Goal: Check status: Check status

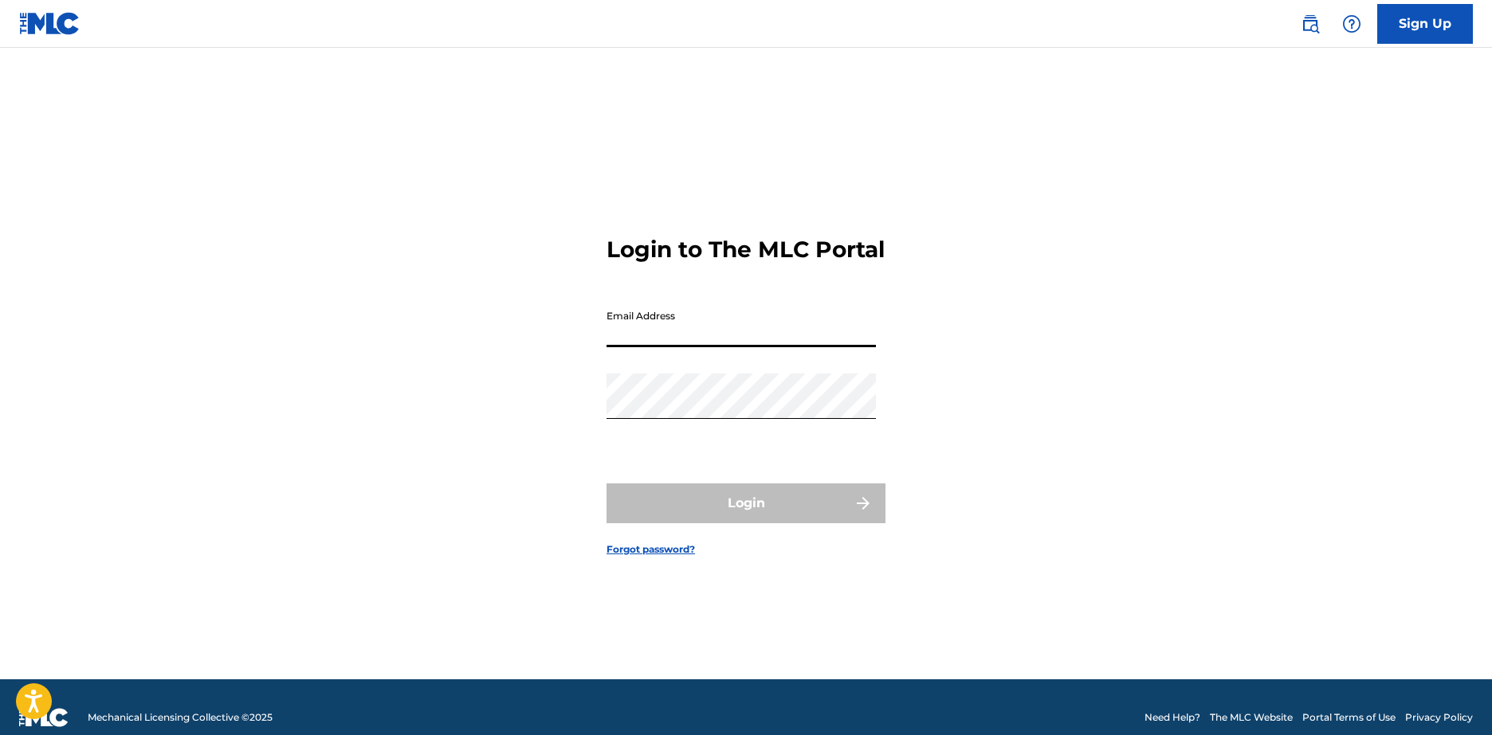
click at [659, 328] on input "Email Address" at bounding box center [740, 324] width 269 height 45
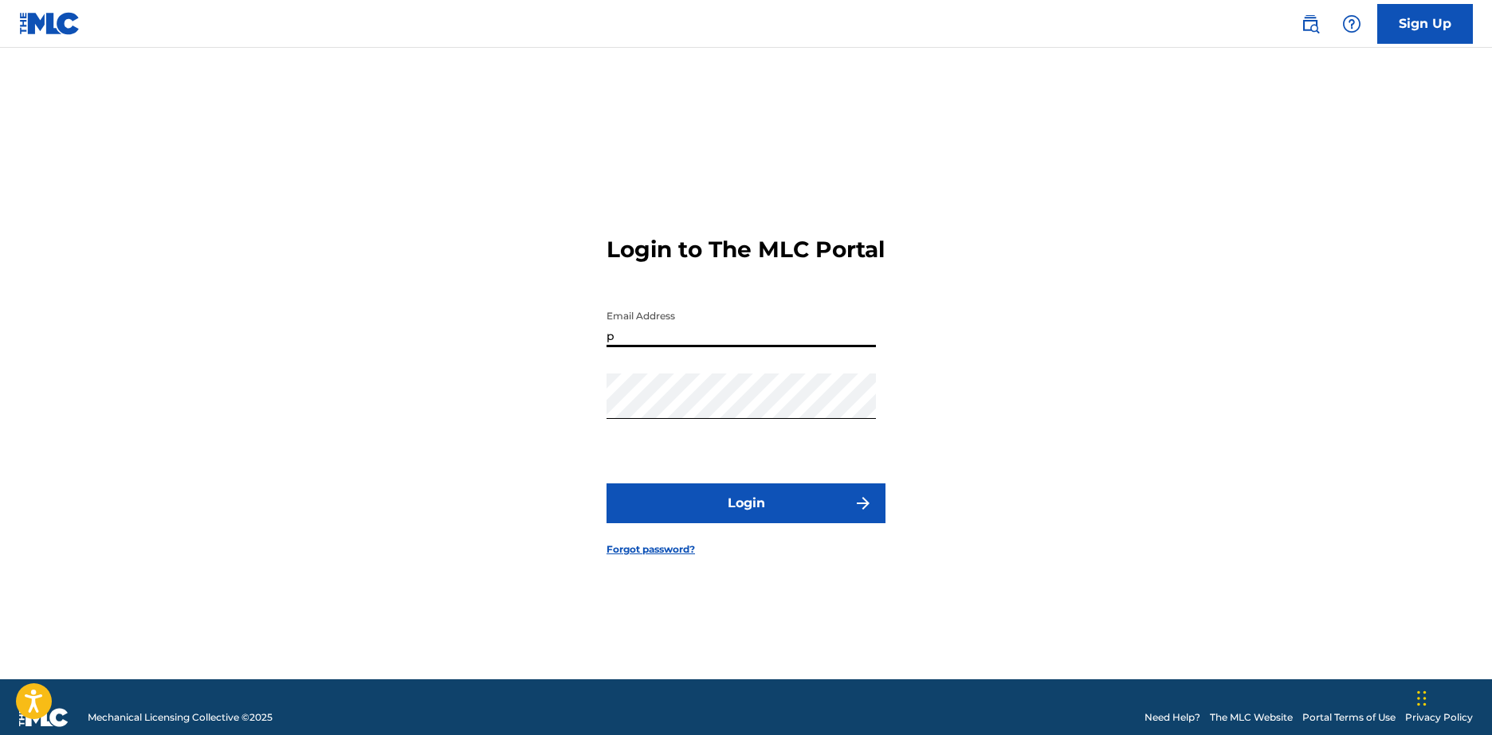
click at [744, 347] on div "Email Address p" at bounding box center [740, 338] width 269 height 72
type input "[EMAIL_ADDRESS][DOMAIN_NAME]"
click at [718, 502] on button "Login" at bounding box center [745, 504] width 279 height 40
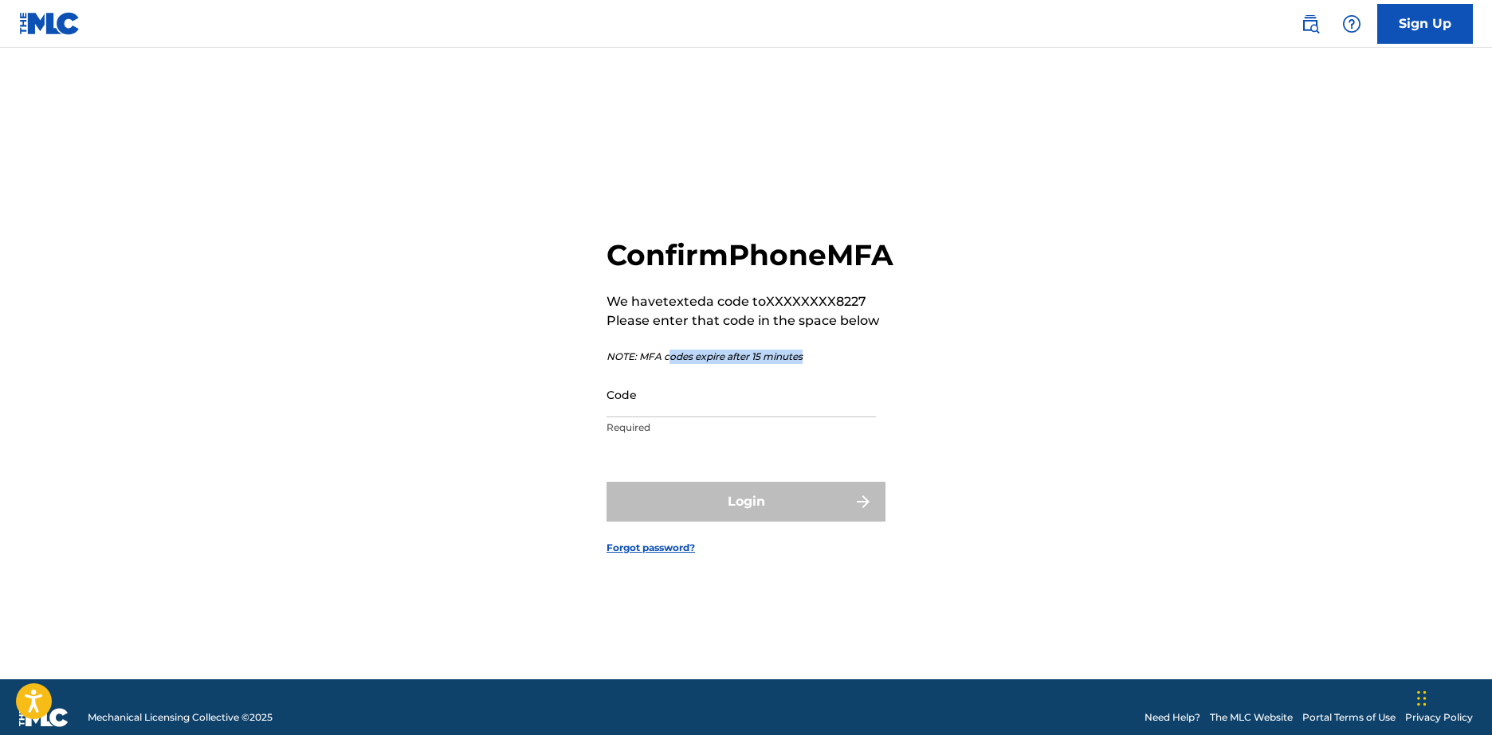
click at [669, 387] on div "Confirm Phone MFA We have texted a code to XXXXXXXX8227 Please enter that code …" at bounding box center [749, 340] width 287 height 206
click at [666, 418] on input "Code" at bounding box center [740, 394] width 269 height 45
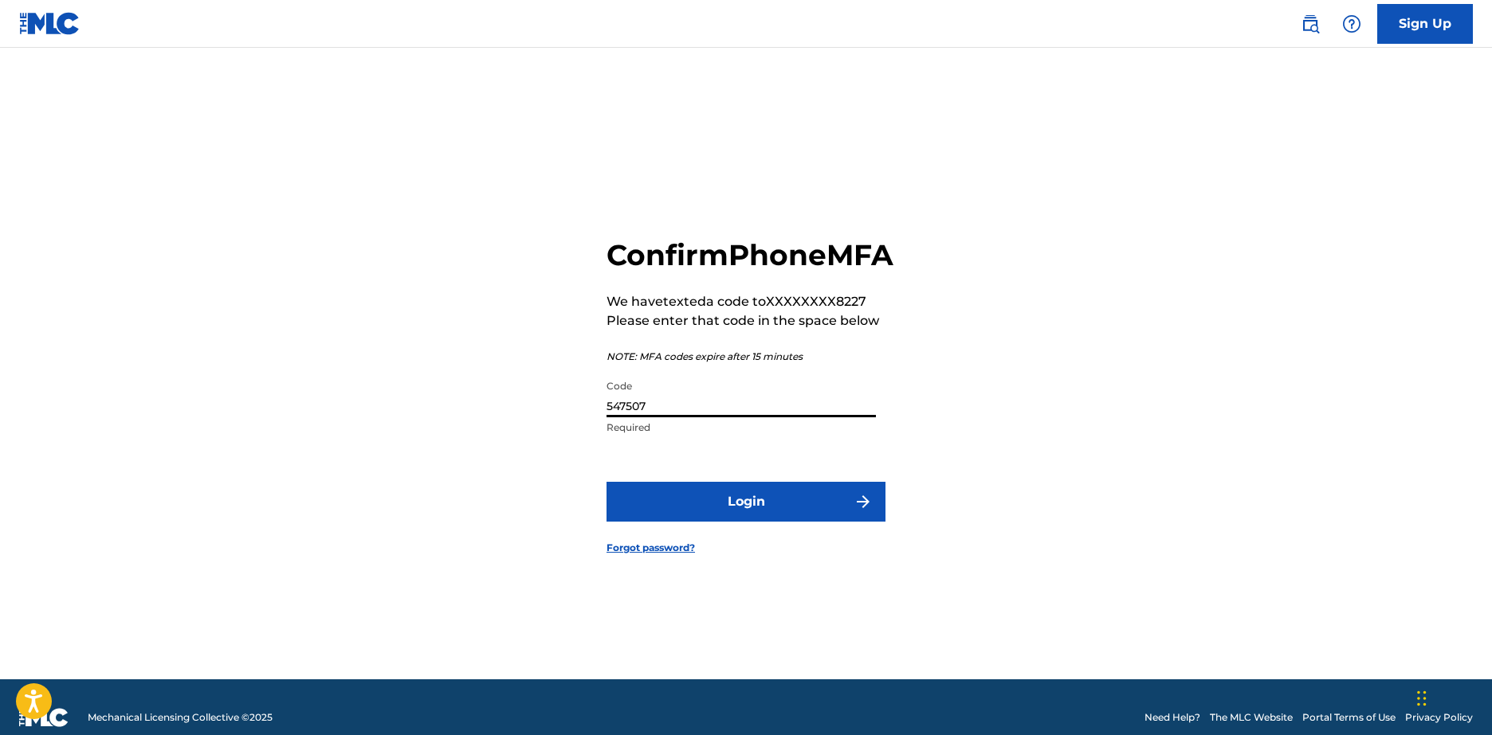
type input "547507"
click at [606, 482] on button "Login" at bounding box center [745, 502] width 279 height 40
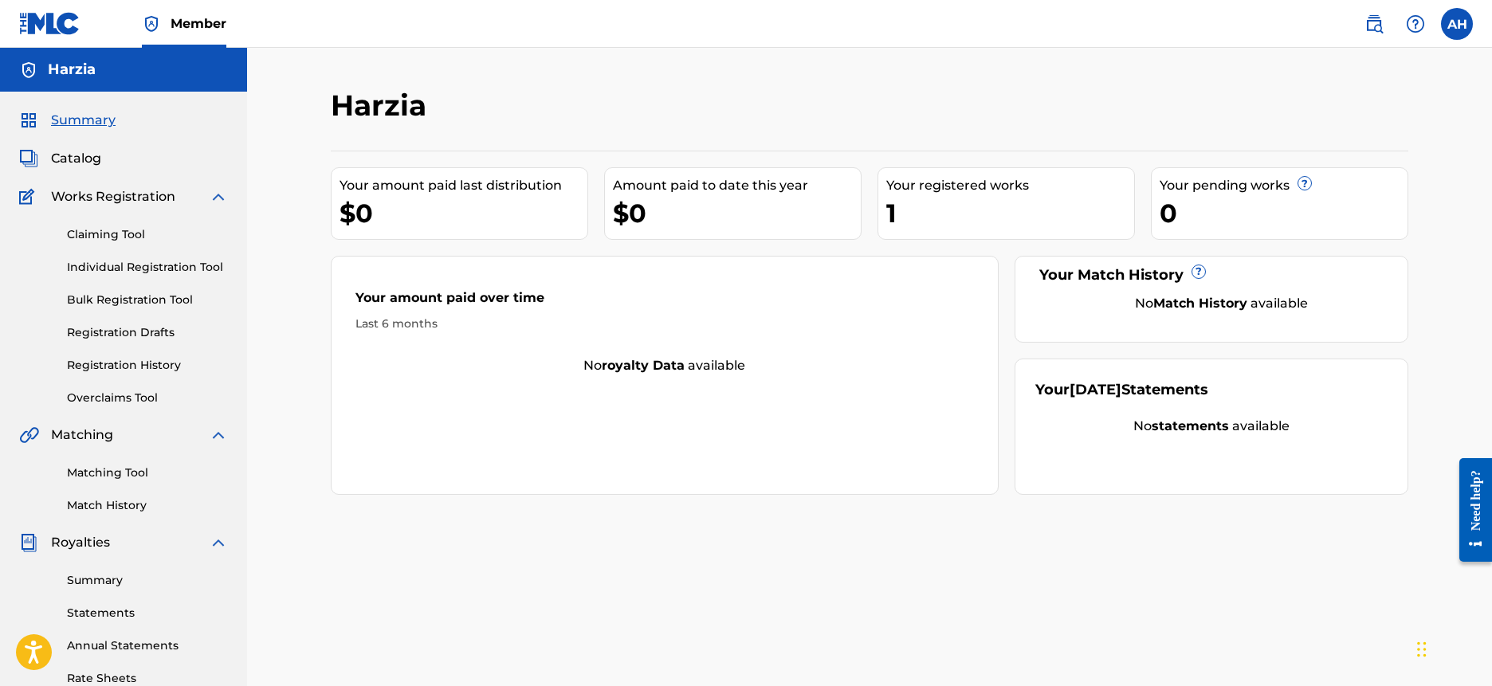
click at [122, 329] on link "Registration Drafts" at bounding box center [147, 332] width 161 height 17
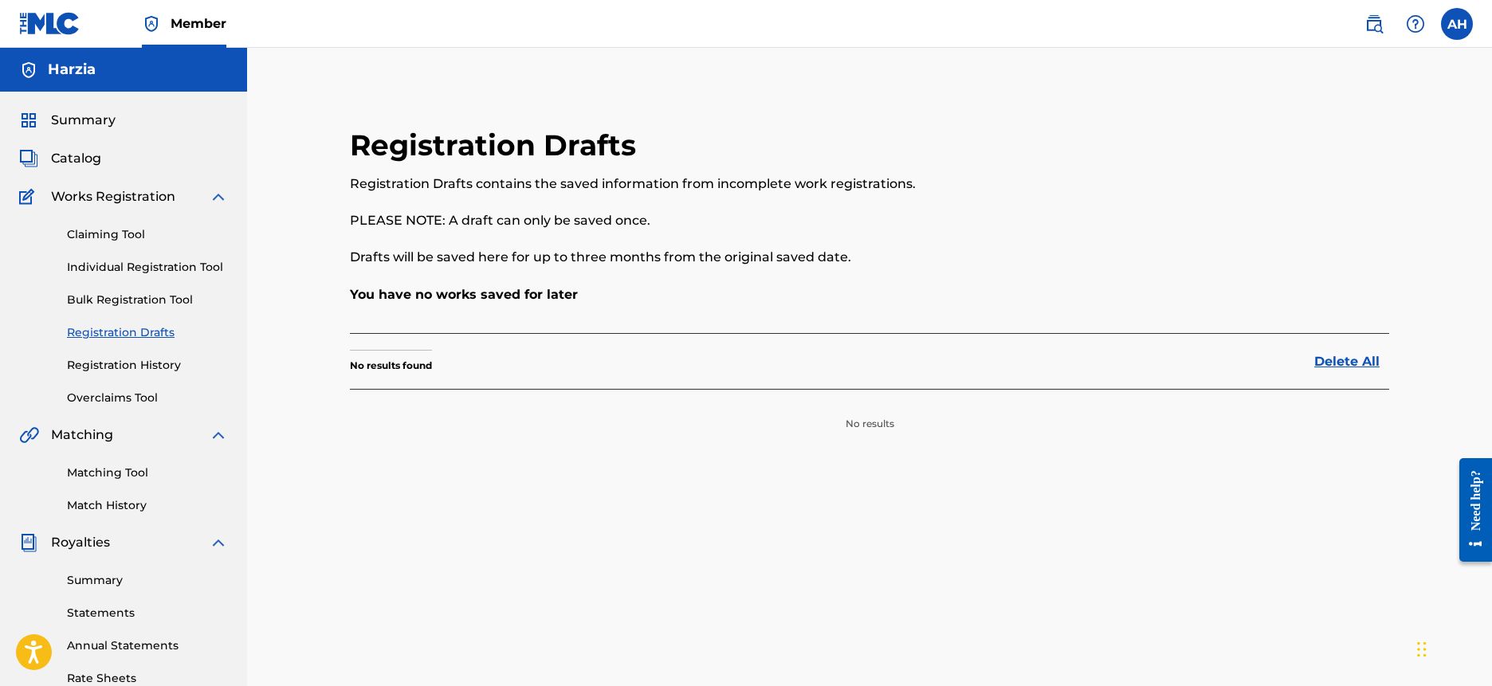
click at [157, 366] on link "Registration History" at bounding box center [147, 365] width 161 height 17
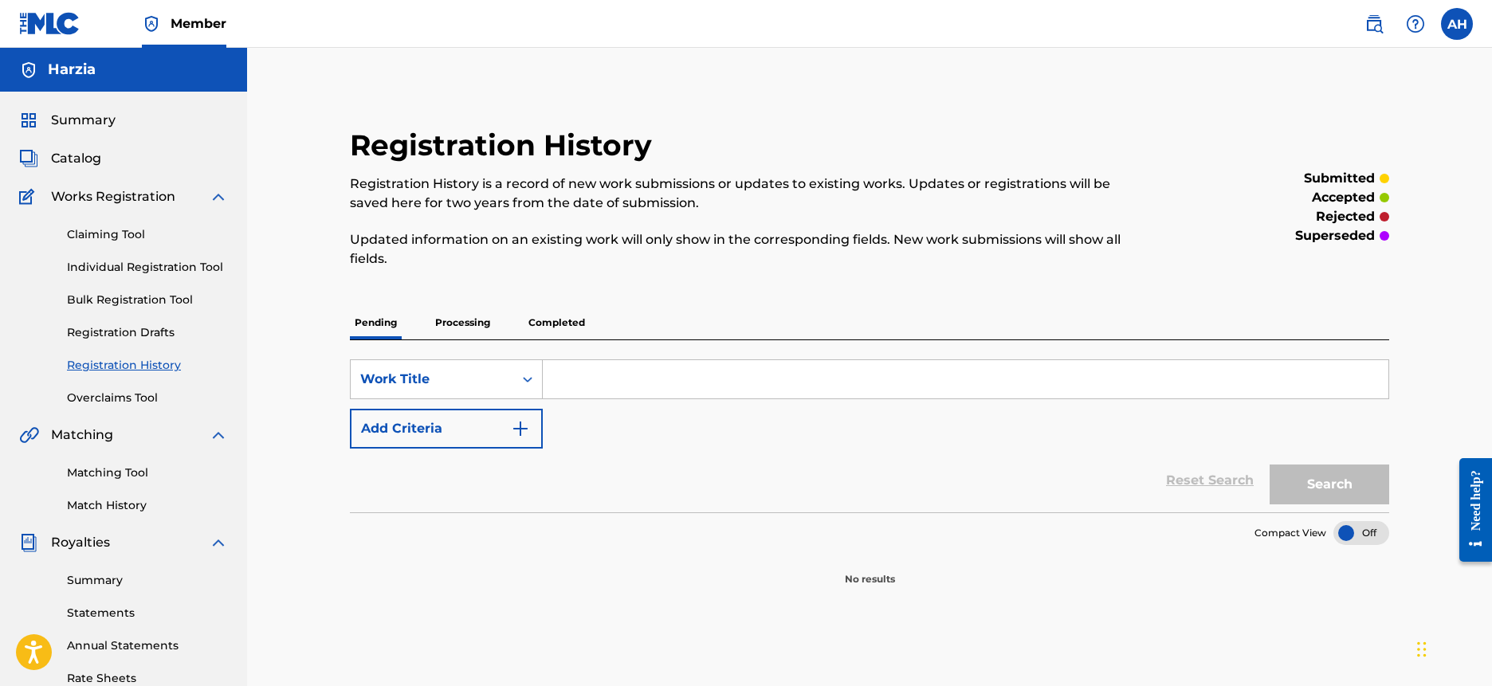
click at [449, 328] on p "Processing" at bounding box center [462, 322] width 65 height 33
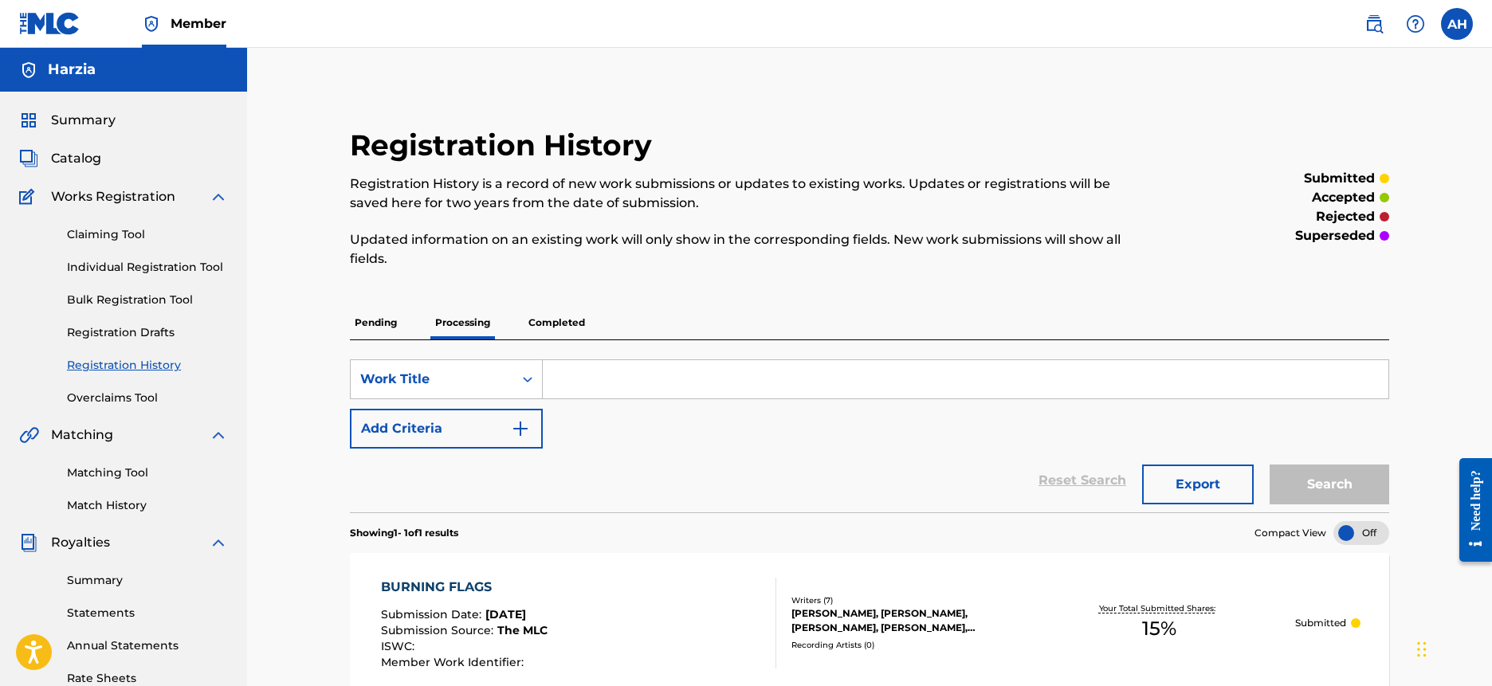
scroll to position [80, 0]
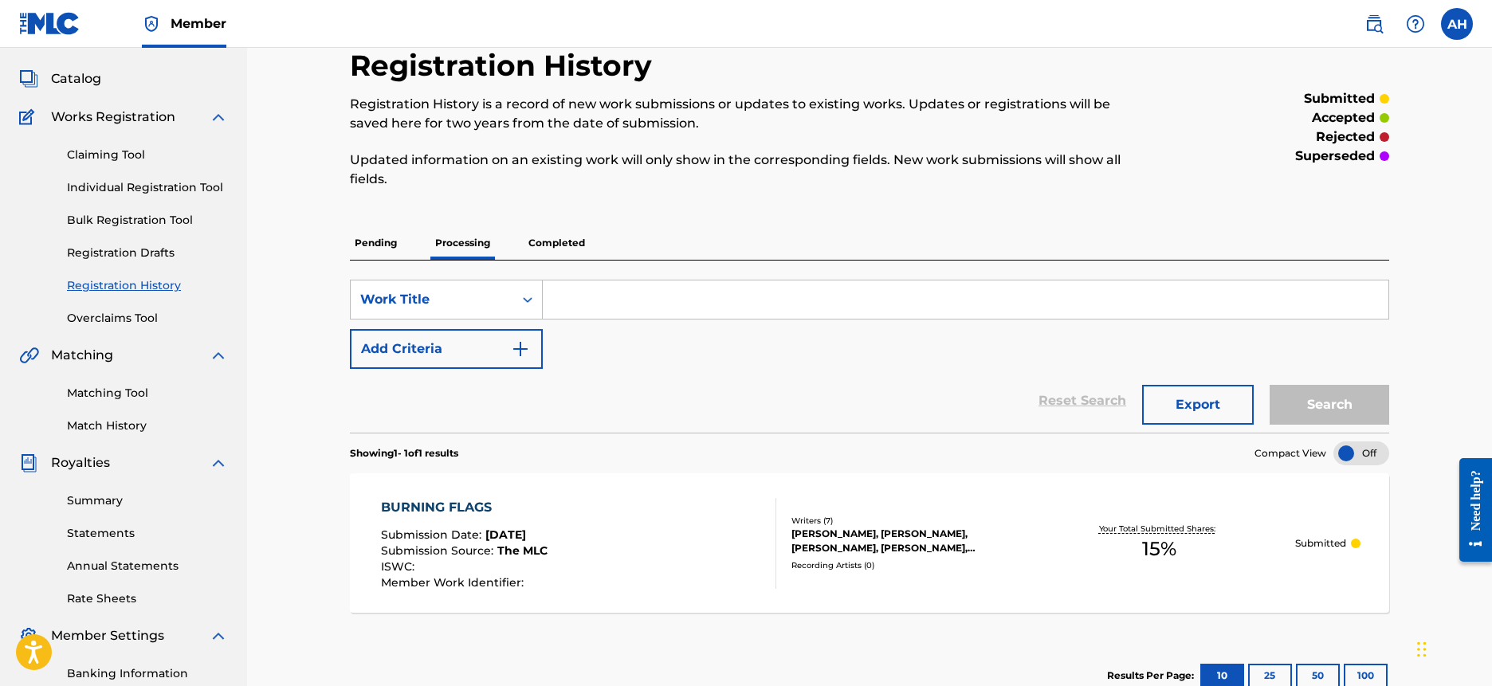
click at [1359, 455] on div at bounding box center [1361, 453] width 56 height 24
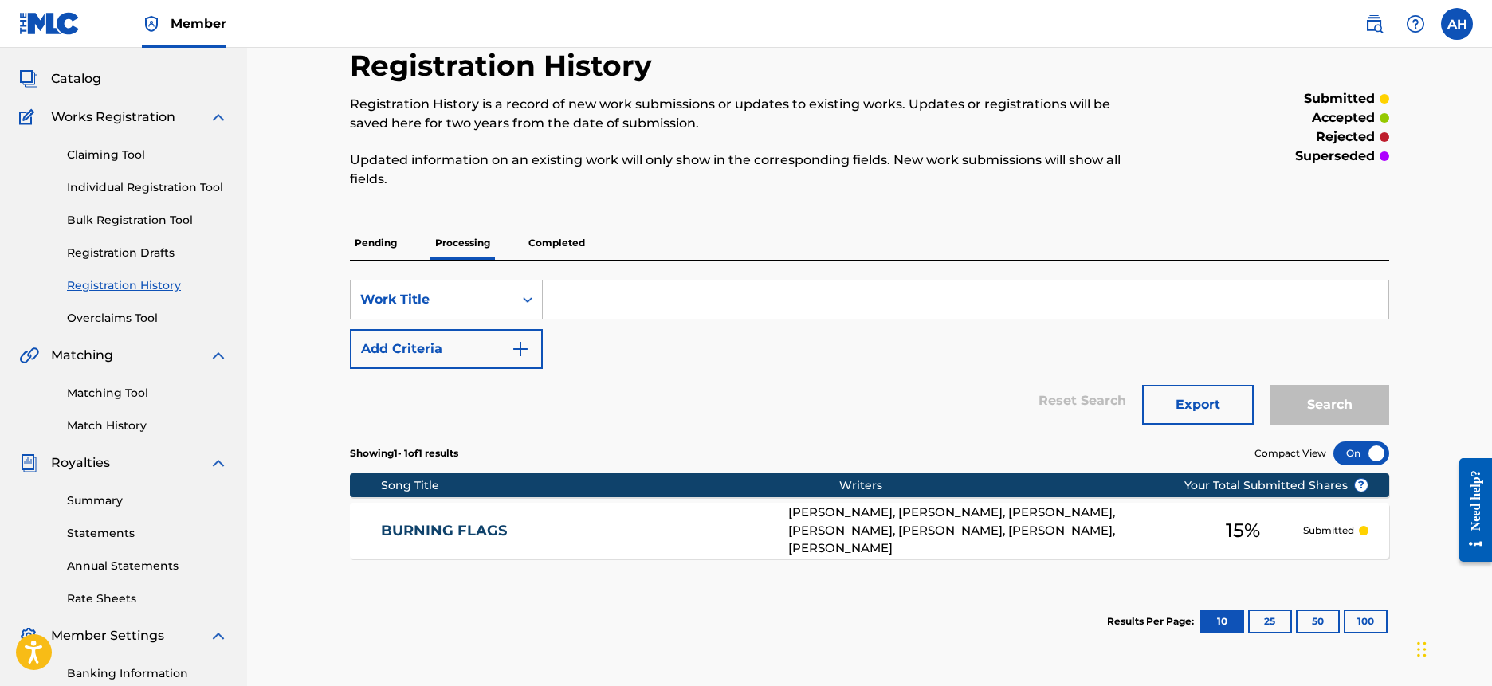
click at [1359, 455] on div at bounding box center [1361, 453] width 56 height 24
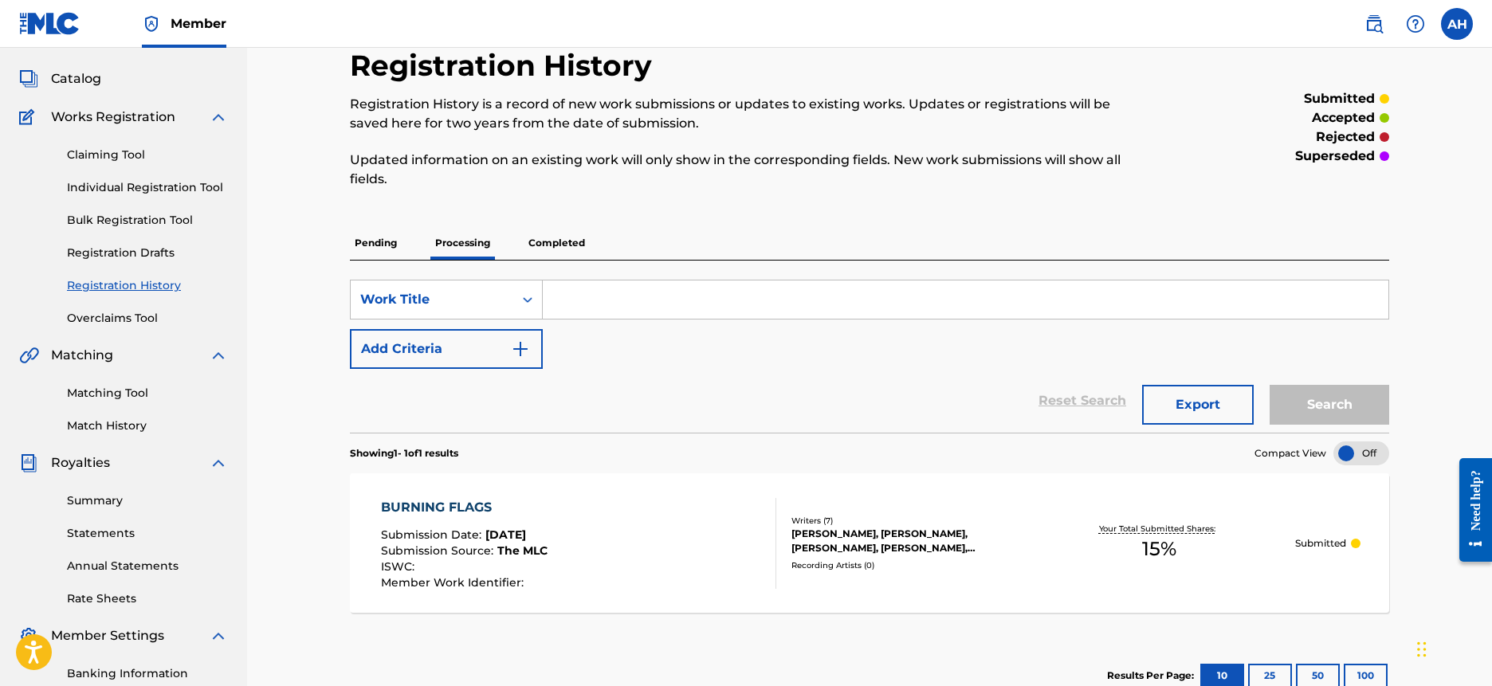
click at [1352, 449] on div at bounding box center [1361, 453] width 56 height 24
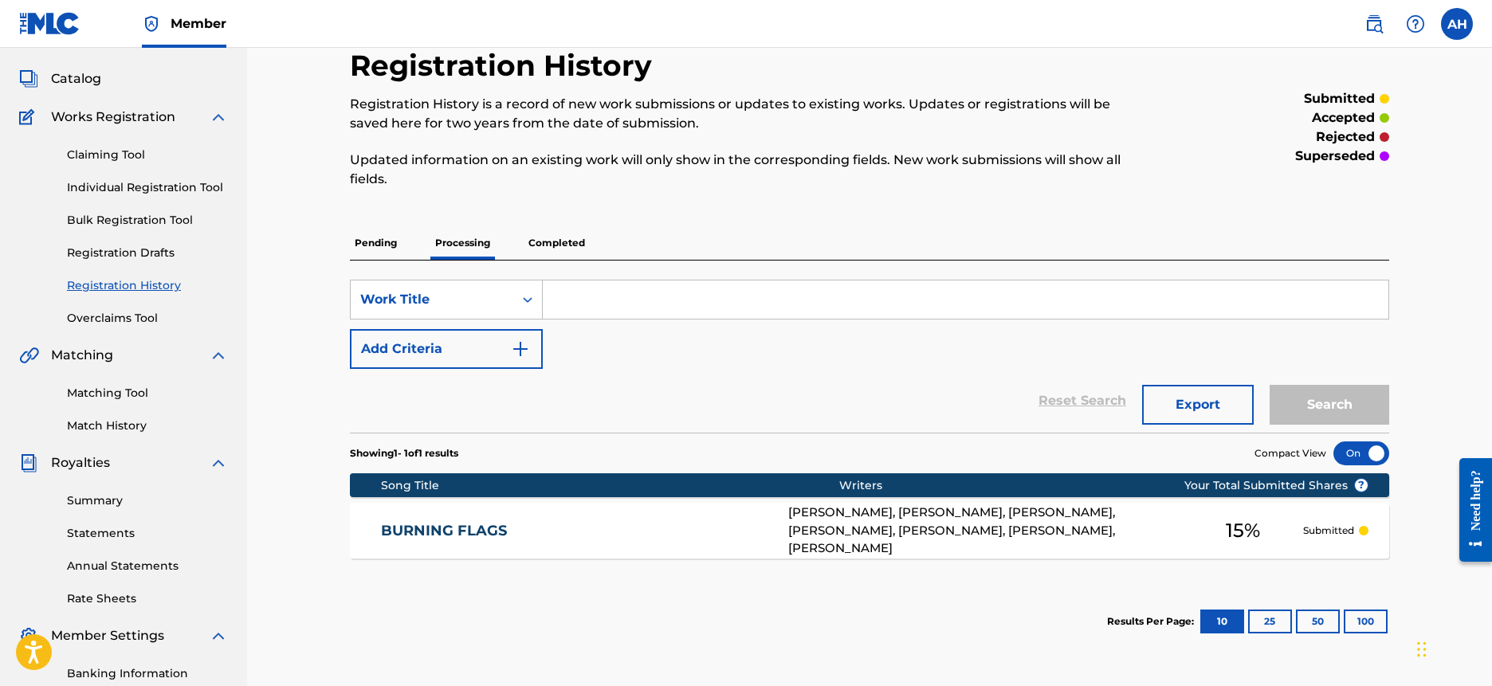
click at [1352, 447] on div at bounding box center [1361, 453] width 56 height 24
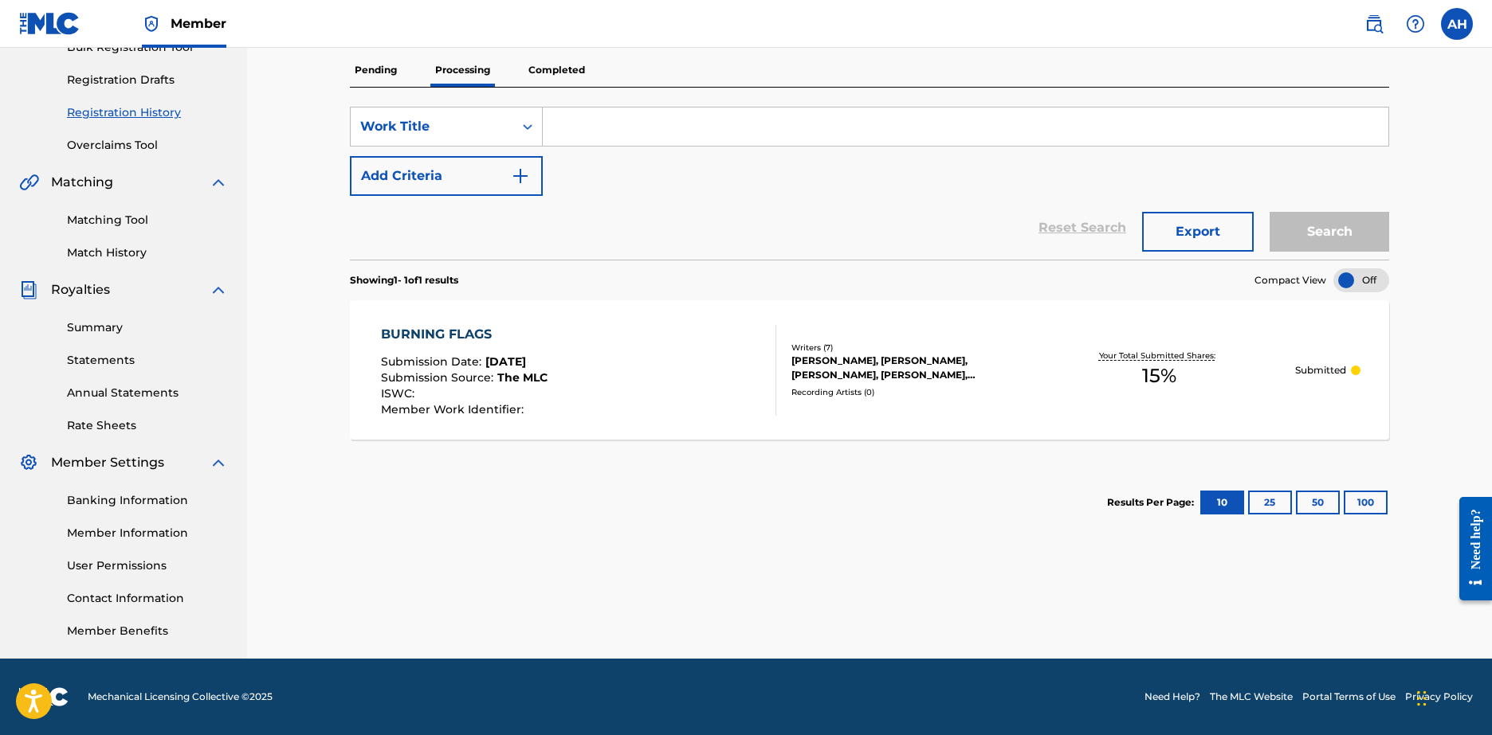
scroll to position [0, 0]
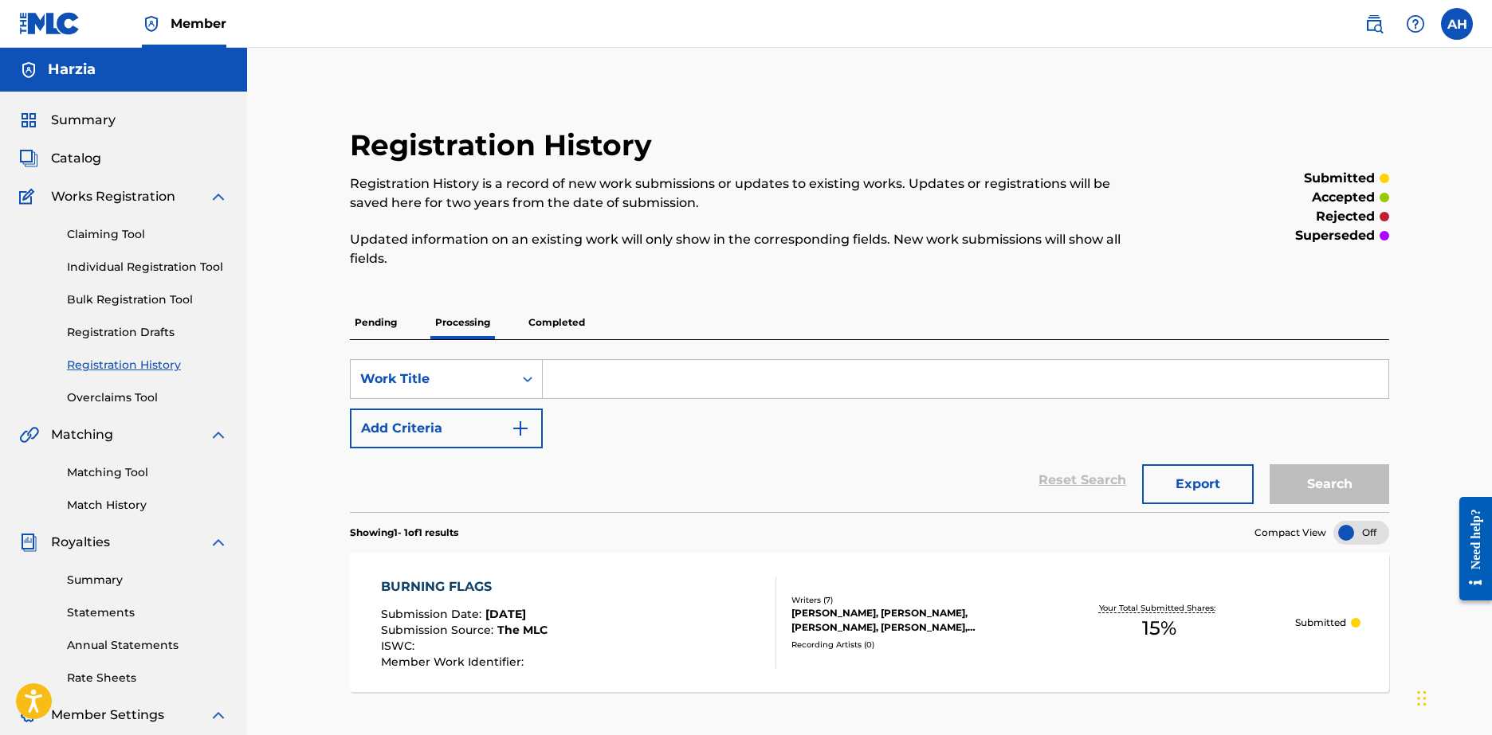
click at [105, 132] on div "Summary Catalog Works Registration Claiming Tool Individual Registration Tool B…" at bounding box center [123, 502] width 247 height 820
click at [108, 126] on span "Summary" at bounding box center [83, 120] width 65 height 19
